Goal: Task Accomplishment & Management: Complete application form

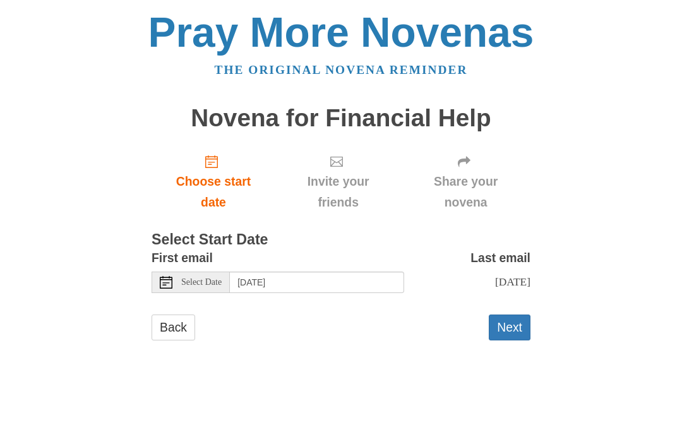
click at [518, 324] on button "Next" at bounding box center [510, 327] width 42 height 26
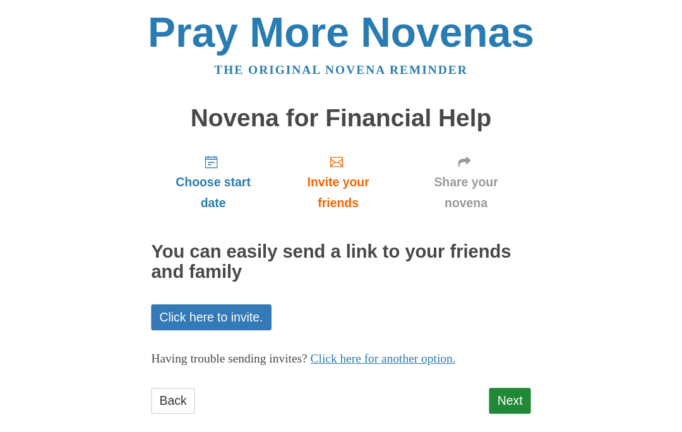
click at [247, 316] on link "Click here to invite." at bounding box center [211, 317] width 120 height 26
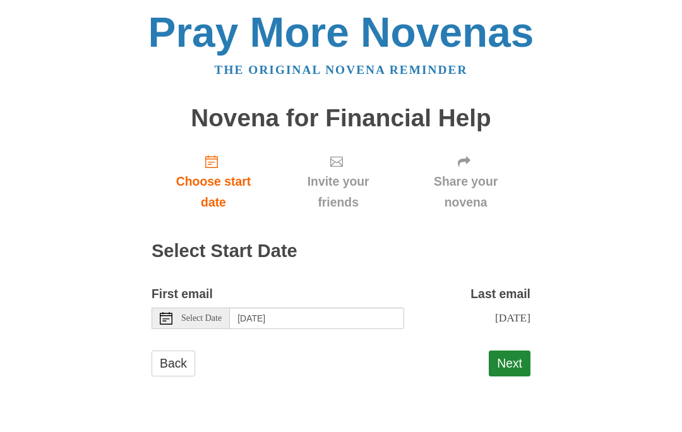
click at [518, 359] on button "Next" at bounding box center [510, 363] width 42 height 26
